Goal: Task Accomplishment & Management: Manage account settings

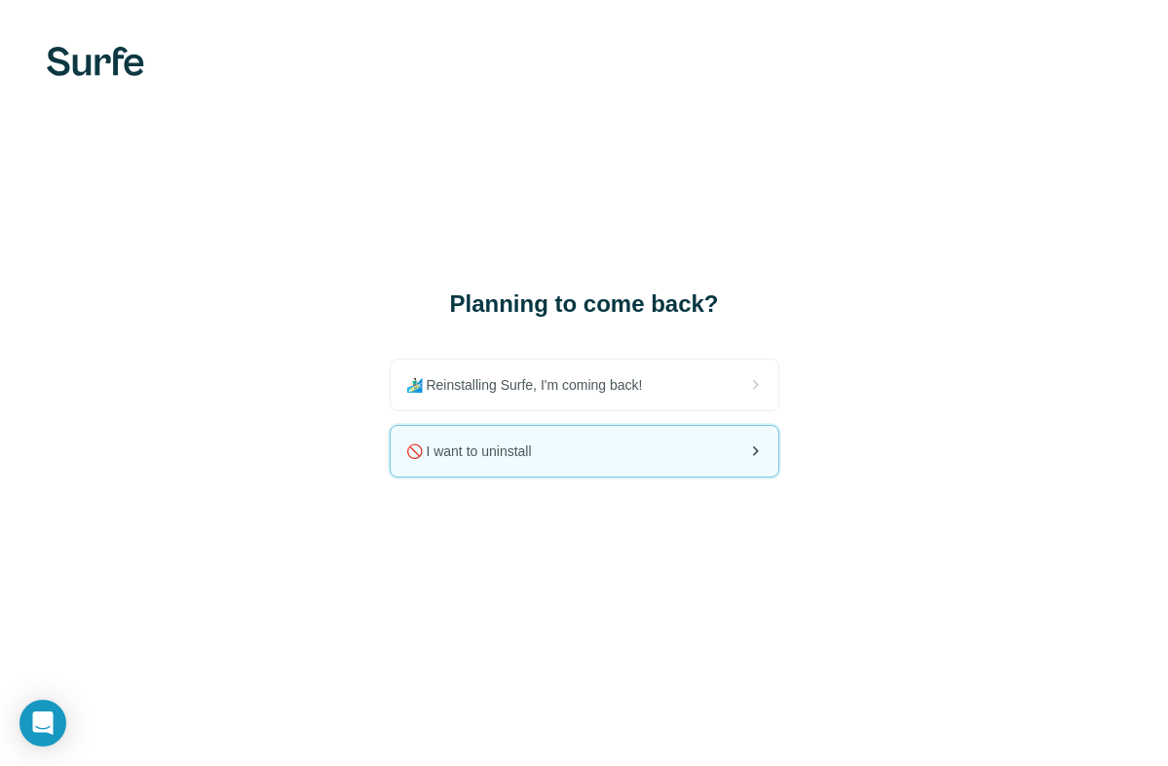
click at [452, 454] on span "🚫 I want to uninstall" at bounding box center [476, 450] width 141 height 19
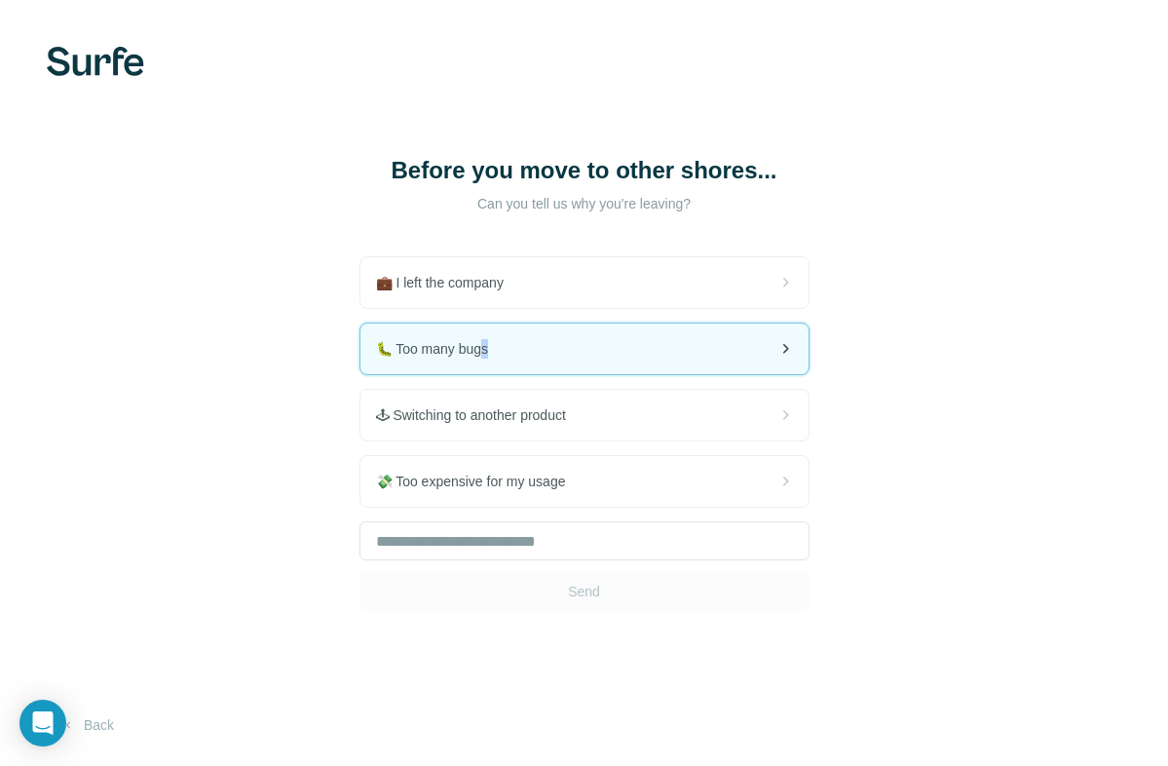
click at [482, 354] on span "🐛 Too many bugs" at bounding box center [440, 348] width 129 height 19
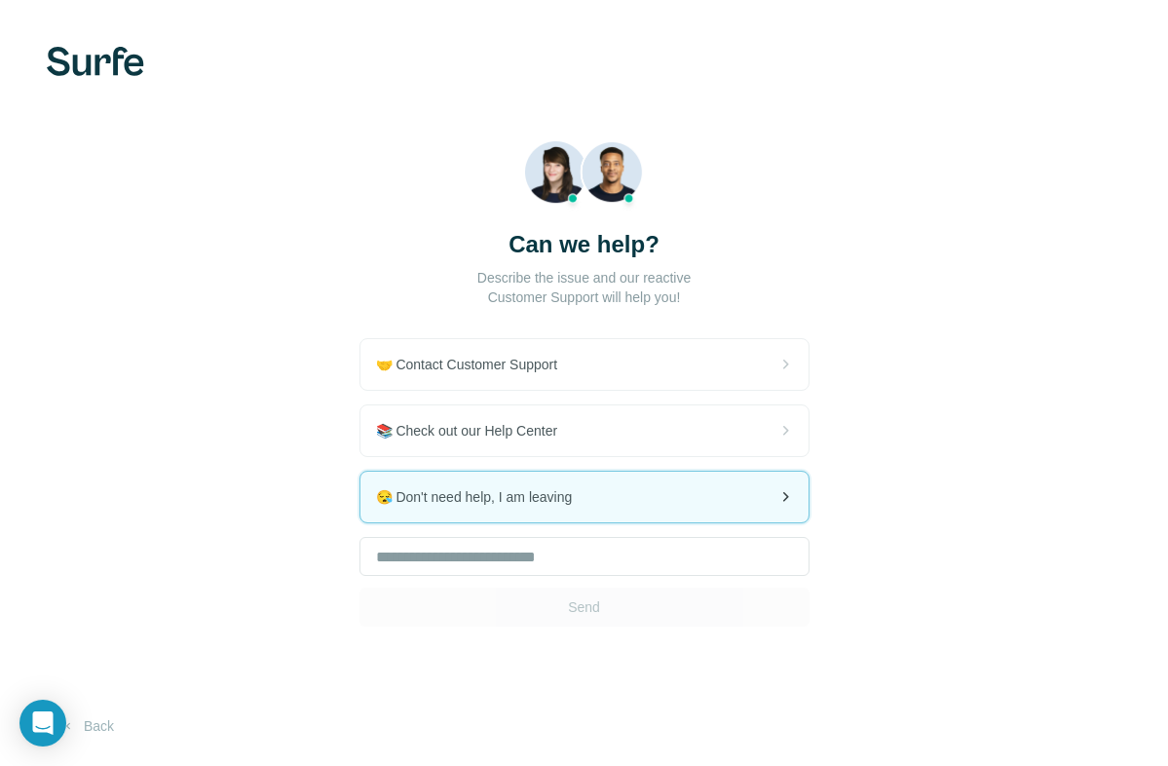
click at [605, 497] on div "😪 Don't need help, I am leaving" at bounding box center [584, 497] width 448 height 51
